Goal: Register for event/course

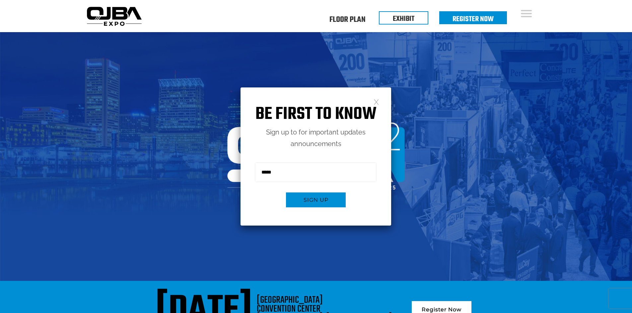
click at [379, 103] on div "Be first to know Sign up to for important updates announcements Sign me up for …" at bounding box center [315, 157] width 151 height 138
click at [374, 100] on link at bounding box center [377, 102] width 6 height 6
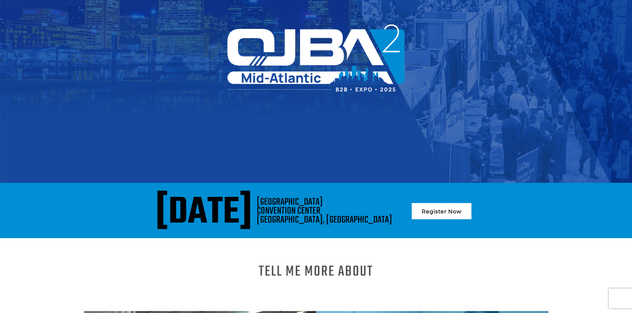
scroll to position [166, 0]
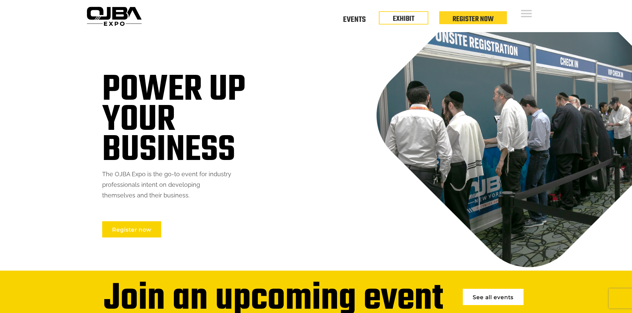
click at [114, 227] on link "Register now" at bounding box center [131, 230] width 59 height 16
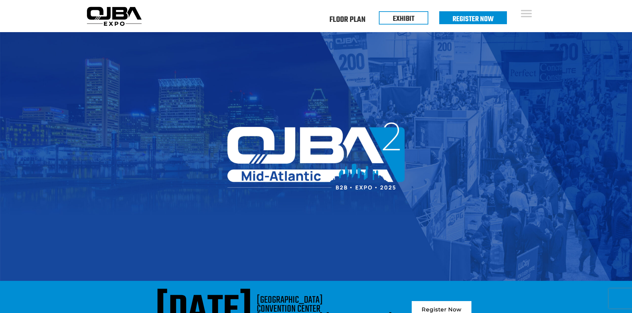
scroll to position [166, 0]
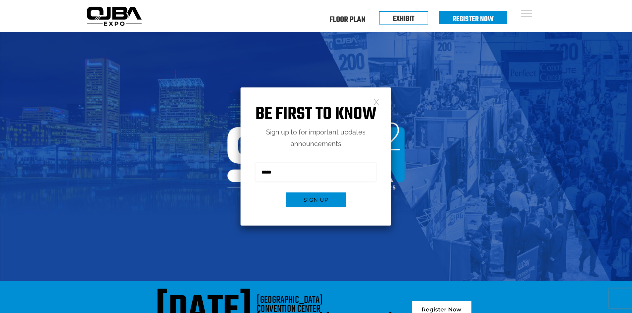
click at [374, 101] on link at bounding box center [377, 102] width 6 height 6
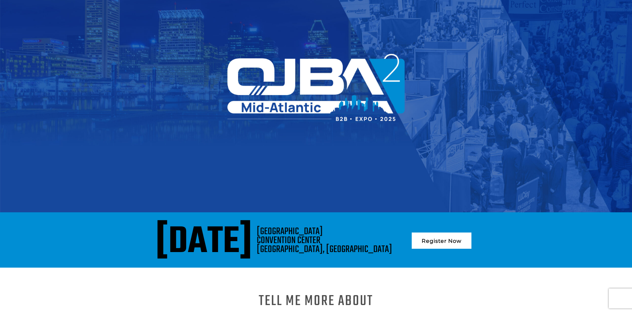
scroll to position [133, 0]
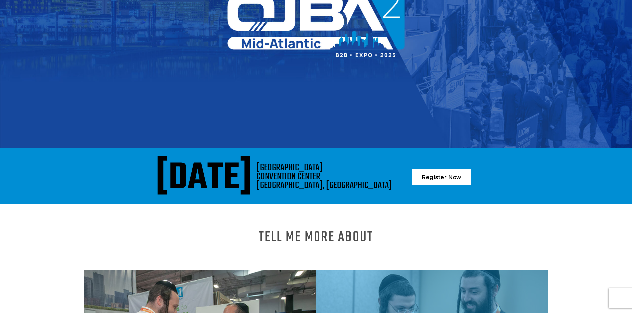
click at [470, 169] on link "Register Now" at bounding box center [442, 177] width 60 height 16
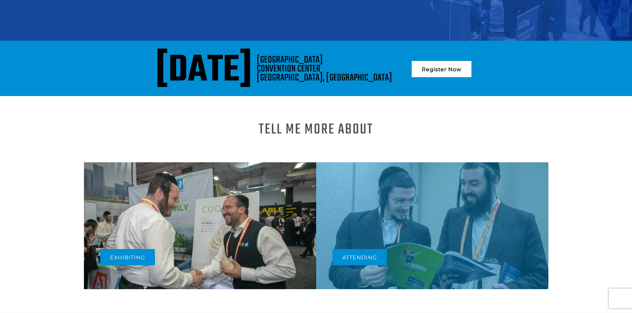
scroll to position [265, 0]
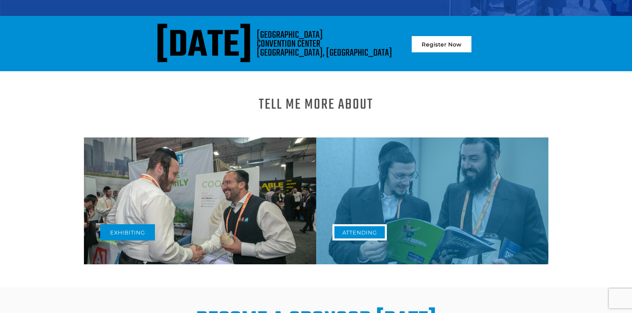
click at [375, 225] on link "Attending" at bounding box center [359, 233] width 54 height 16
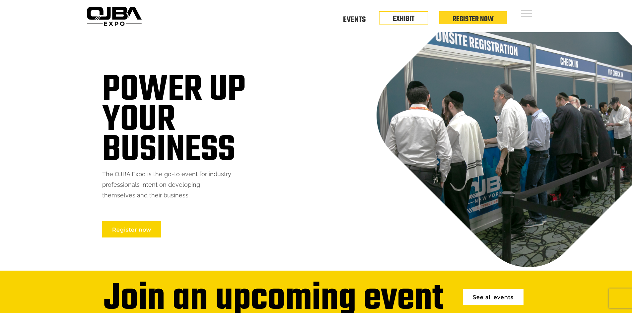
click at [138, 230] on link "Register now" at bounding box center [131, 230] width 59 height 16
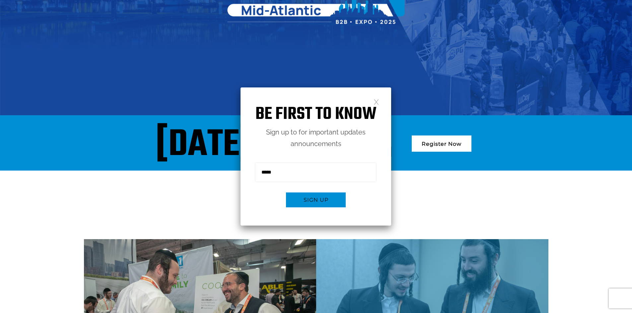
scroll to position [299, 0]
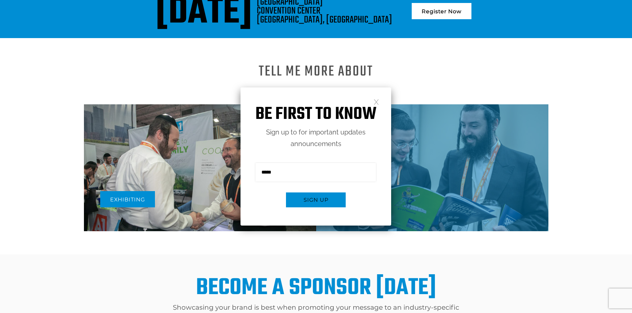
click at [376, 102] on link at bounding box center [377, 102] width 6 height 6
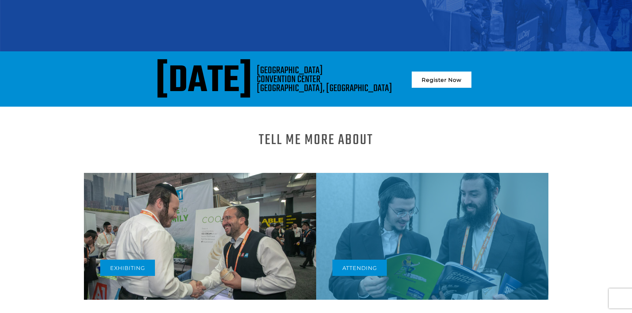
scroll to position [166, 0]
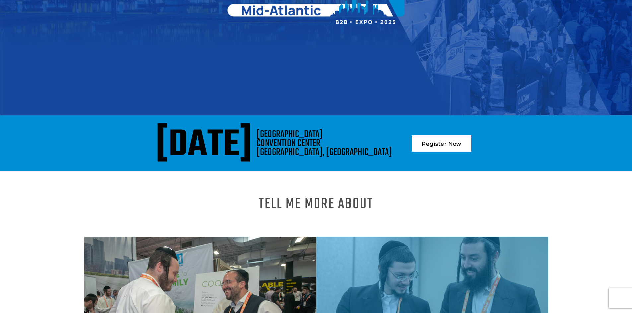
click at [471, 136] on link "Register Now" at bounding box center [442, 144] width 60 height 16
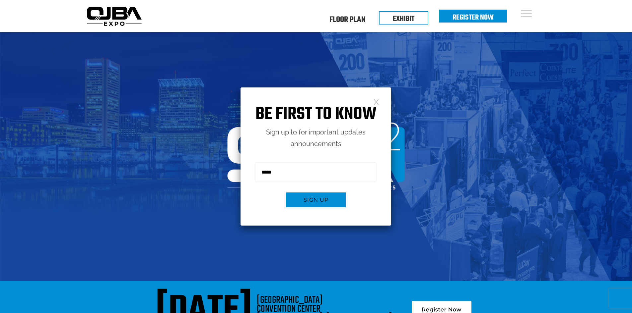
click at [457, 19] on link "Register Now" at bounding box center [472, 17] width 41 height 11
